Goal: Task Accomplishment & Management: Manage account settings

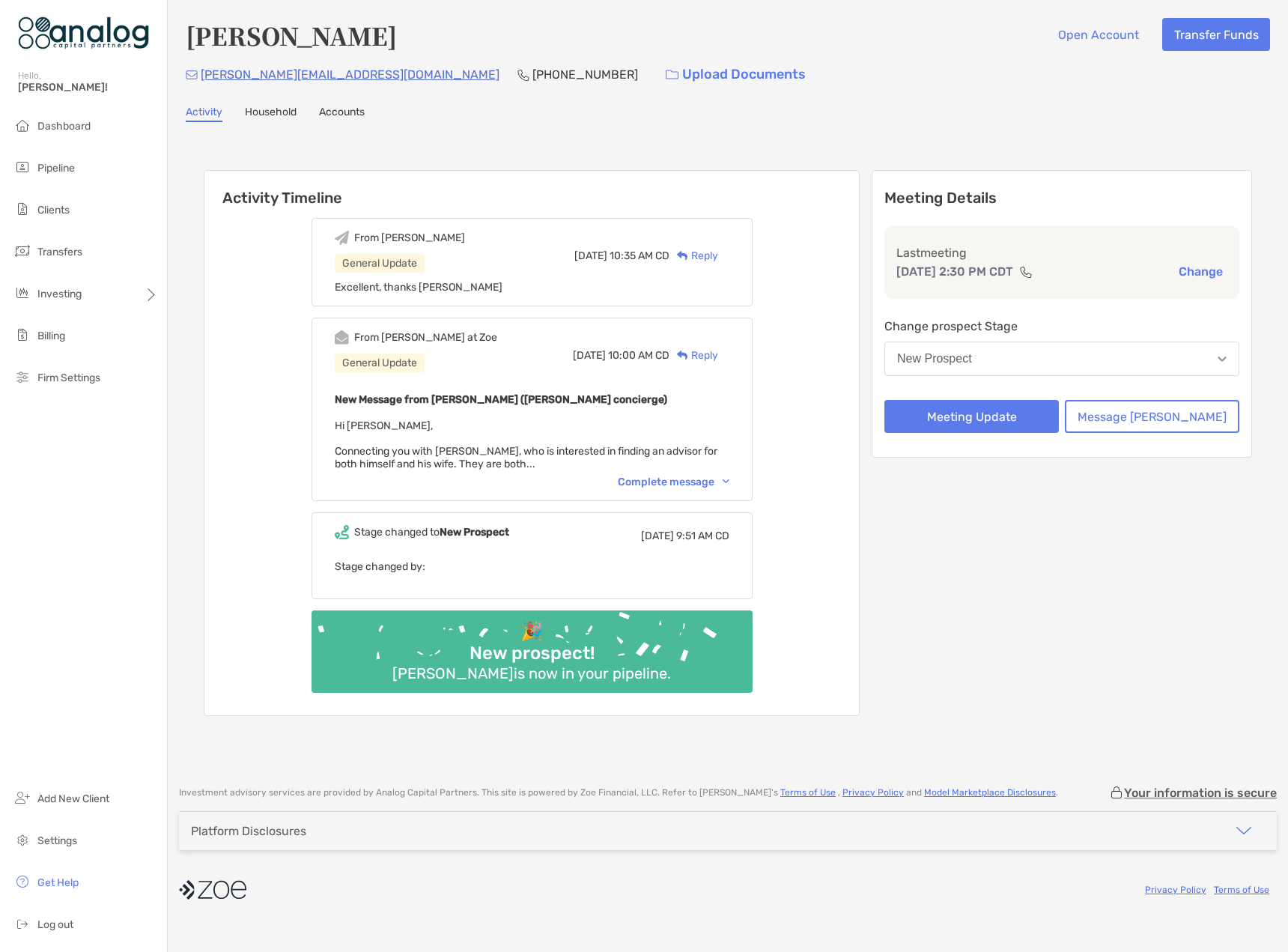
click at [1106, 357] on button "New Prospect" at bounding box center [1062, 359] width 355 height 34
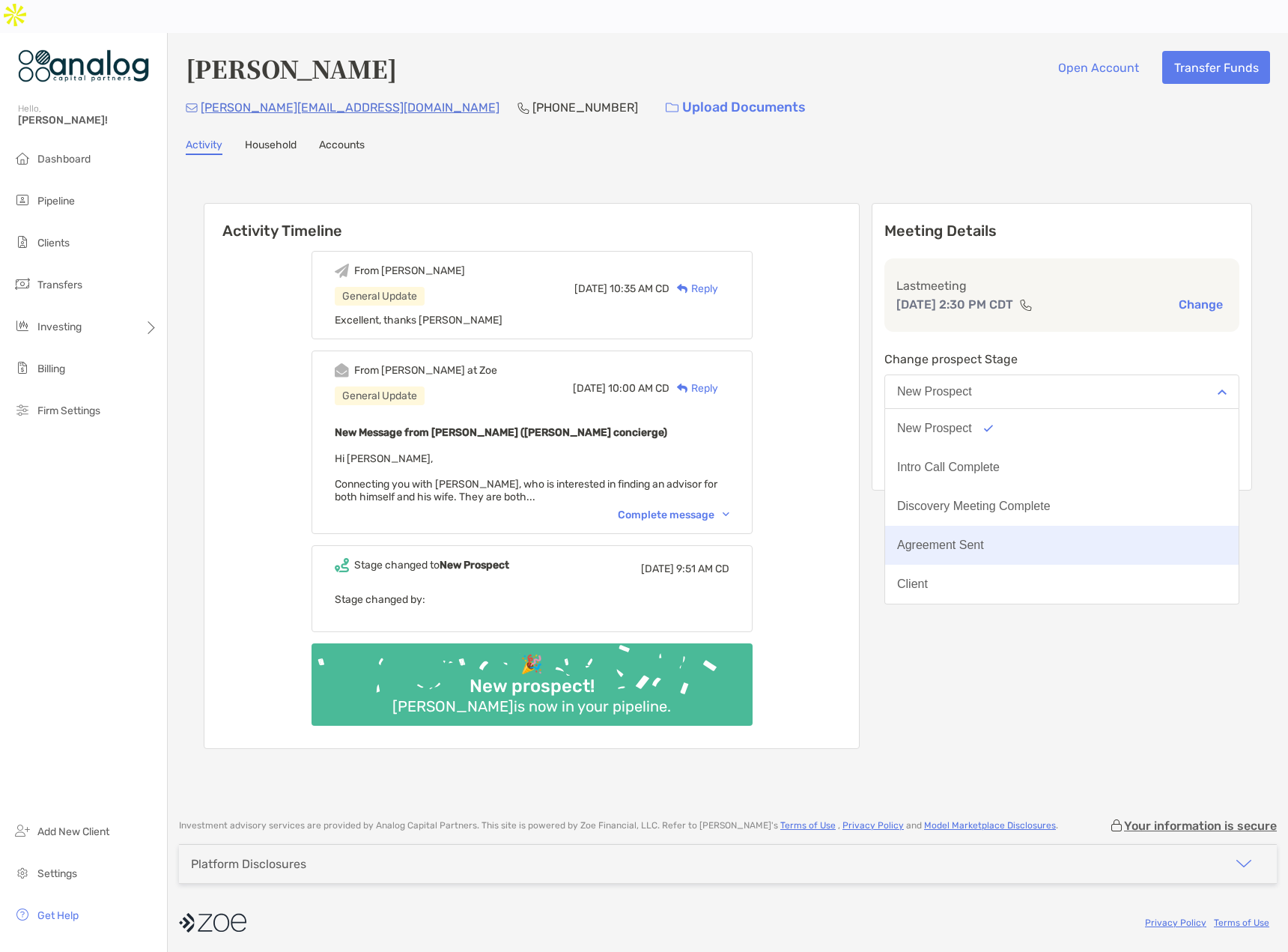
scroll to position [117, 0]
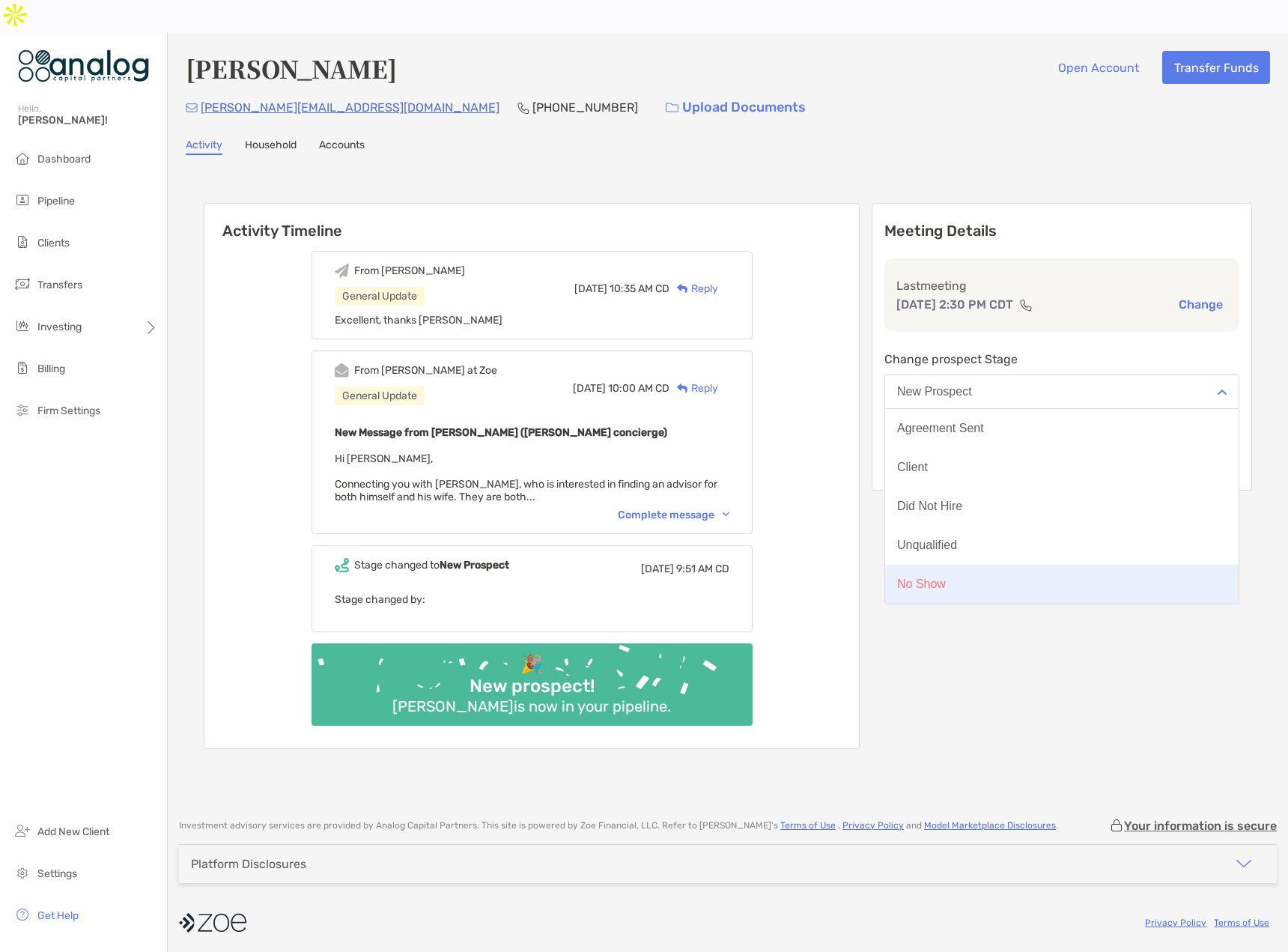
click at [1071, 565] on button "No Show" at bounding box center [1062, 584] width 354 height 39
